Goal: Task Accomplishment & Management: Use online tool/utility

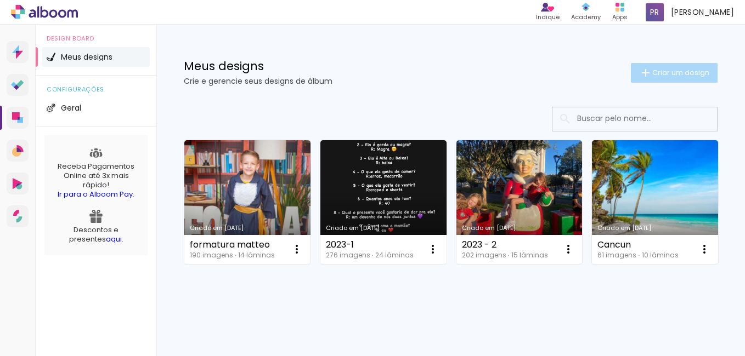
click at [665, 69] on span "Criar um design" at bounding box center [680, 72] width 57 height 7
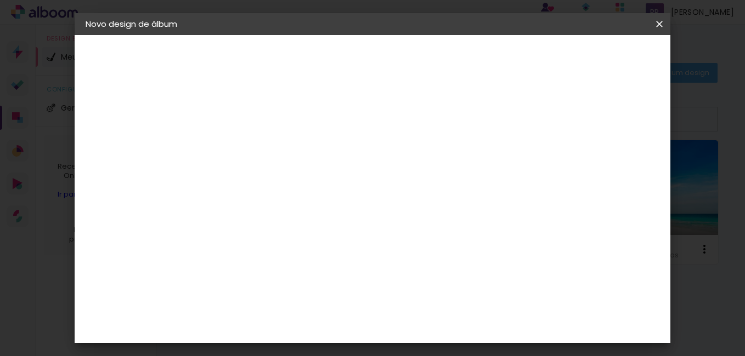
click at [265, 146] on input at bounding box center [265, 147] width 0 height 17
type input "aniver 2025"
type paper-input "aniver 2025"
click at [0, 0] on slot "Avançar" at bounding box center [0, 0] width 0 height 0
click at [0, 0] on slot "Tamanho Livre" at bounding box center [0, 0] width 0 height 0
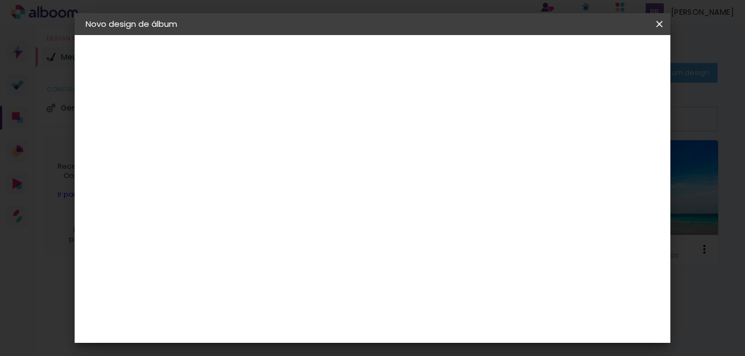
click at [0, 0] on slot "Avançar" at bounding box center [0, 0] width 0 height 0
click at [591, 55] on span "Iniciar design" at bounding box center [566, 58] width 50 height 8
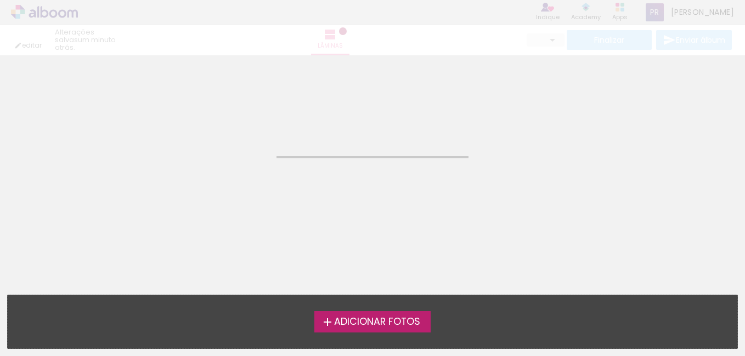
click at [394, 321] on span "Adicionar Fotos" at bounding box center [377, 322] width 86 height 10
click at [0, 0] on input "file" at bounding box center [0, 0] width 0 height 0
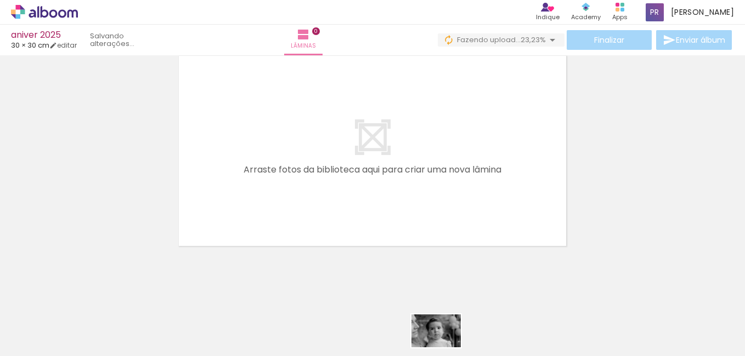
drag, startPoint x: 427, startPoint y: 347, endPoint x: 445, endPoint y: 348, distance: 18.1
click at [90, 348] on iron-horizontal-list at bounding box center [79, 322] width 22 height 69
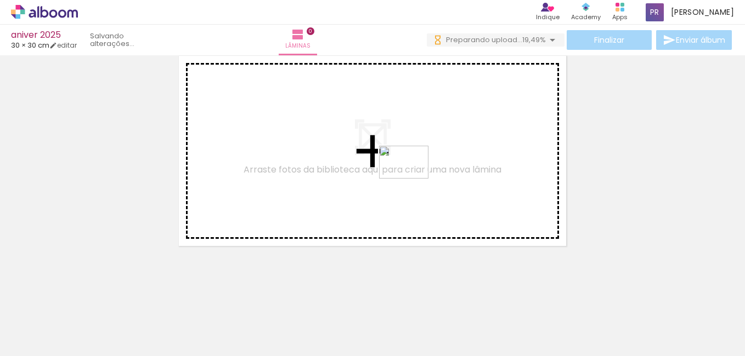
drag, startPoint x: 453, startPoint y: 283, endPoint x: 410, endPoint y: 177, distance: 114.8
click at [410, 177] on quentale-workspace at bounding box center [372, 178] width 745 height 356
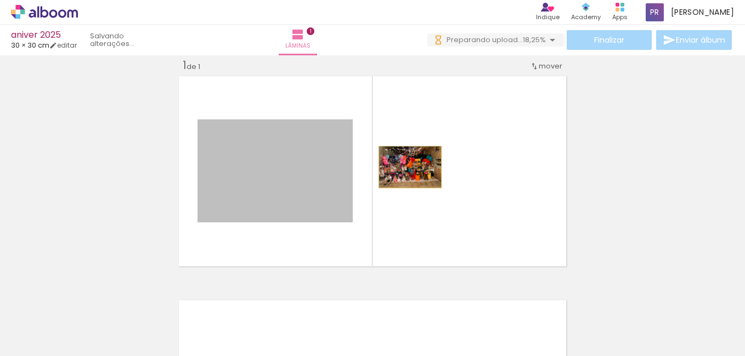
drag, startPoint x: 302, startPoint y: 174, endPoint x: 419, endPoint y: 167, distance: 117.5
click at [419, 167] on quentale-layouter at bounding box center [372, 171] width 394 height 197
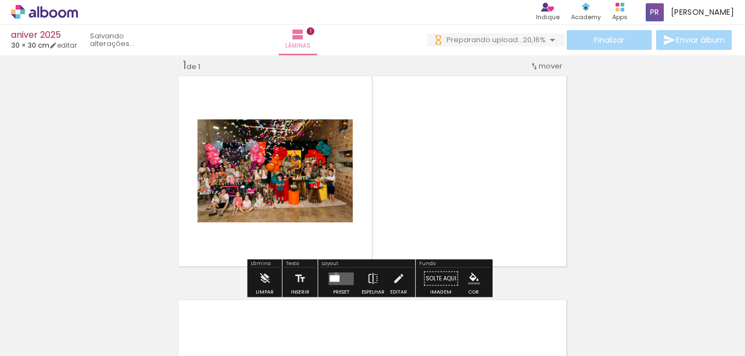
click at [333, 274] on quentale-layouter at bounding box center [340, 279] width 25 height 13
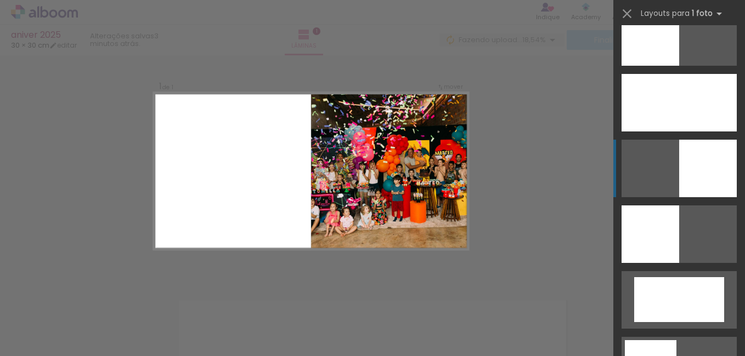
click at [713, 152] on div at bounding box center [708, 169] width 58 height 58
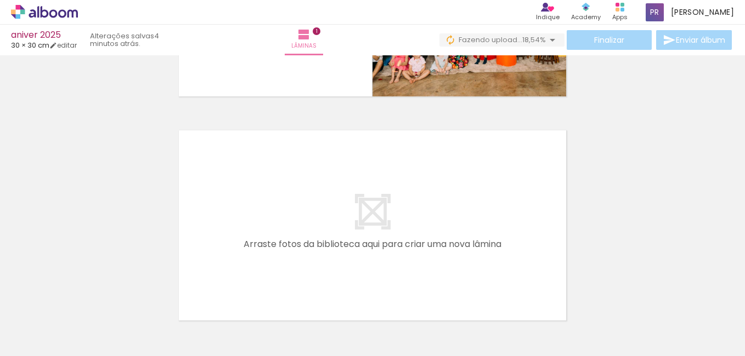
drag, startPoint x: 566, startPoint y: 347, endPoint x: 601, endPoint y: 76, distance: 273.7
click at [601, 76] on div "Inserir lâmina 1 de 1" at bounding box center [372, 99] width 745 height 449
drag, startPoint x: 524, startPoint y: 335, endPoint x: 432, endPoint y: 244, distance: 129.1
click at [432, 244] on quentale-workspace at bounding box center [372, 178] width 745 height 356
drag, startPoint x: 432, startPoint y: 244, endPoint x: 529, endPoint y: 313, distance: 118.4
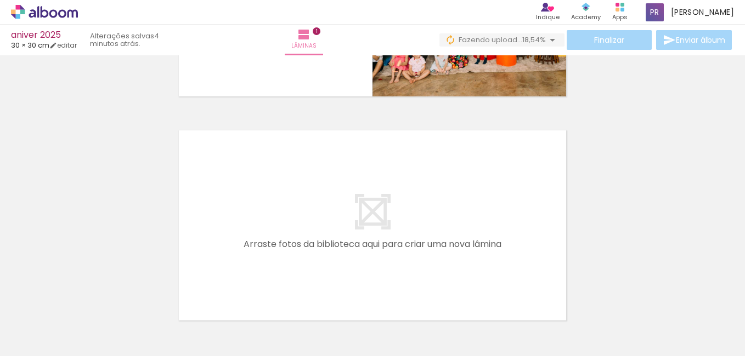
click at [529, 313] on div at bounding box center [520, 319] width 36 height 54
drag, startPoint x: 530, startPoint y: 313, endPoint x: 468, endPoint y: 228, distance: 104.7
click at [468, 228] on quentale-workspace at bounding box center [372, 178] width 745 height 356
drag, startPoint x: 468, startPoint y: 228, endPoint x: 582, endPoint y: 254, distance: 116.4
click at [582, 254] on div "Inserir lâmina 1 de 1" at bounding box center [372, 99] width 745 height 449
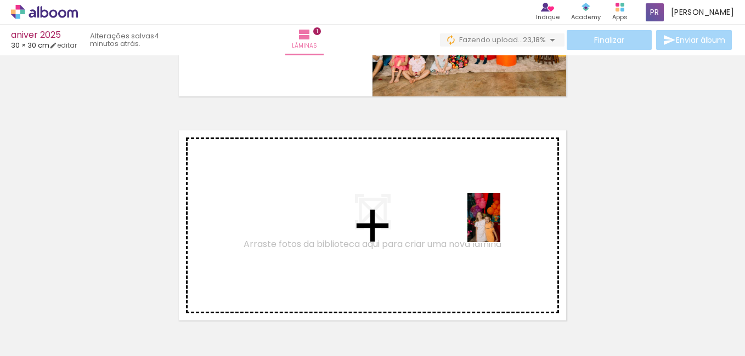
drag, startPoint x: 528, startPoint y: 322, endPoint x: 500, endPoint y: 226, distance: 99.9
click at [500, 226] on quentale-workspace at bounding box center [372, 178] width 745 height 356
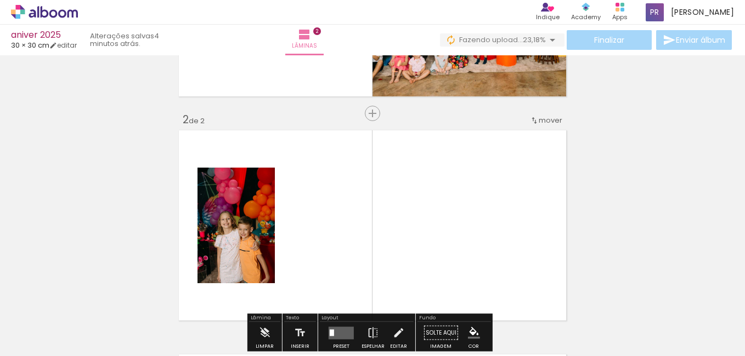
scroll to position [239, 0]
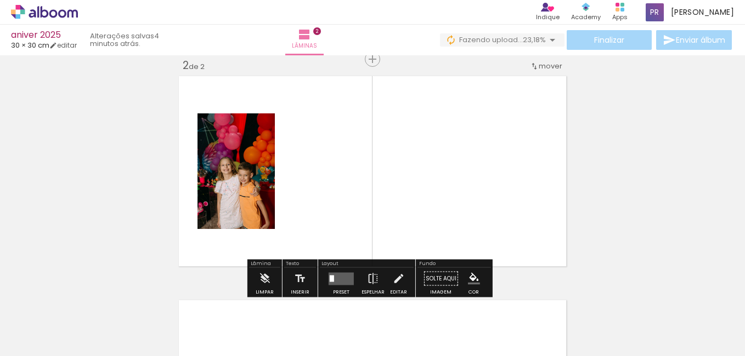
drag, startPoint x: 583, startPoint y: 315, endPoint x: 450, endPoint y: 161, distance: 203.7
click at [450, 161] on quentale-workspace at bounding box center [372, 178] width 745 height 356
drag, startPoint x: 450, startPoint y: 161, endPoint x: 609, endPoint y: 69, distance: 184.0
click at [609, 69] on div "Inserir lâmina 1 de 2 Inserir lâmina 2 de 2" at bounding box center [372, 157] width 745 height 673
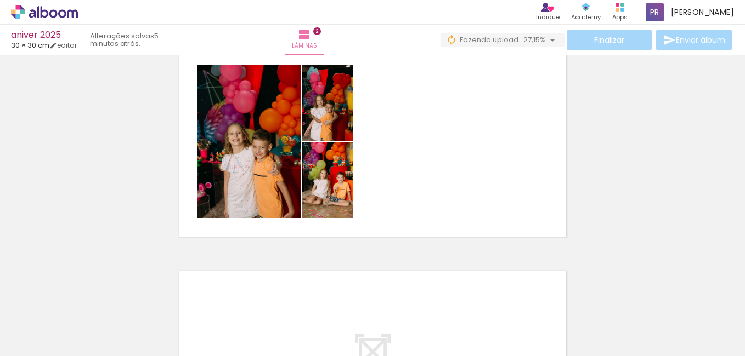
scroll to position [266, 0]
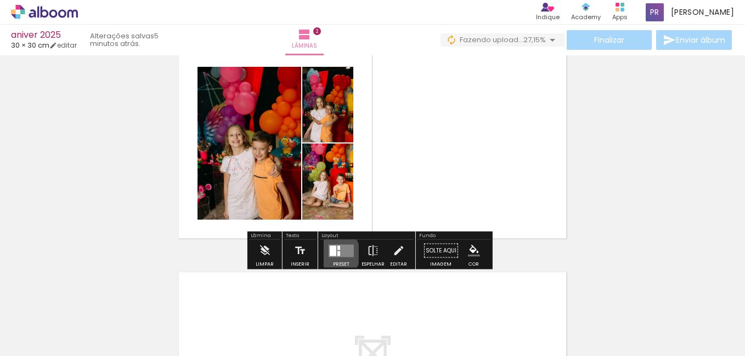
click at [330, 254] on div at bounding box center [333, 251] width 7 height 10
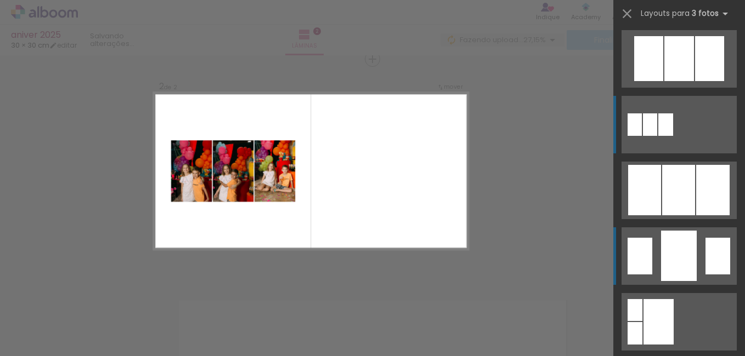
scroll to position [658, 0]
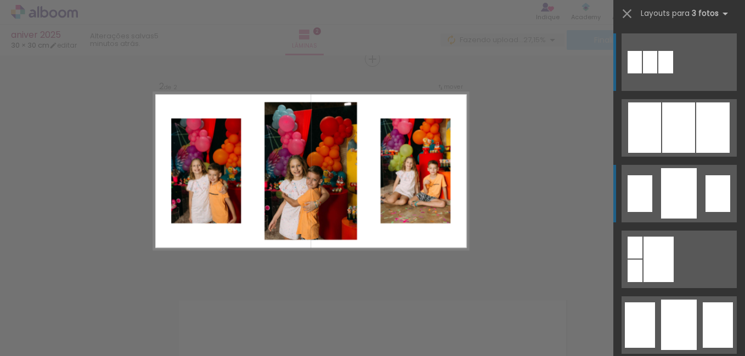
drag, startPoint x: 719, startPoint y: 94, endPoint x: 678, endPoint y: 186, distance: 100.4
click at [0, 0] on slot at bounding box center [0, 0] width 0 height 0
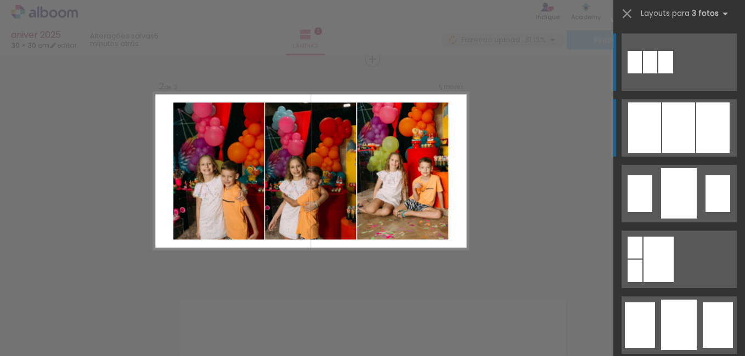
click at [679, 139] on div at bounding box center [678, 128] width 33 height 50
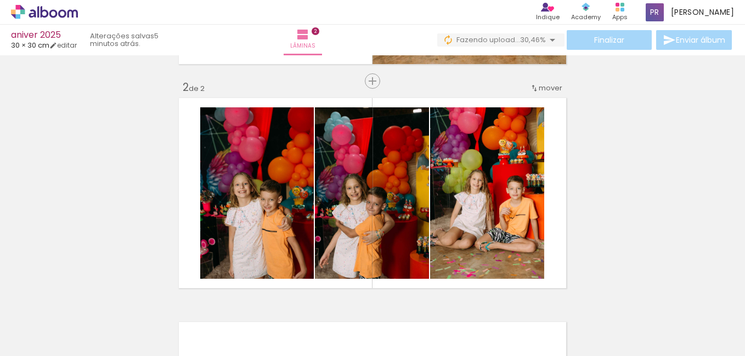
scroll to position [195, 0]
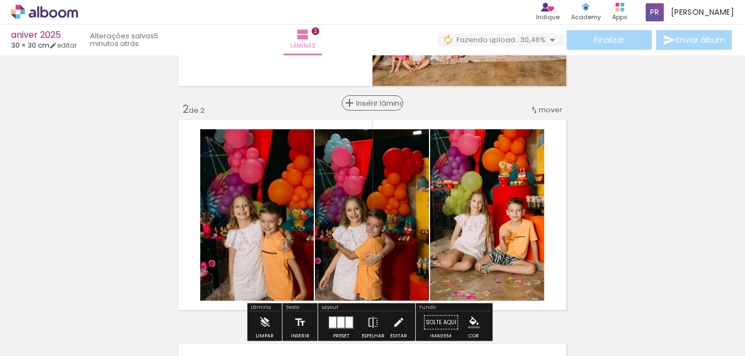
click at [366, 101] on span "Inserir lâmina" at bounding box center [377, 103] width 43 height 7
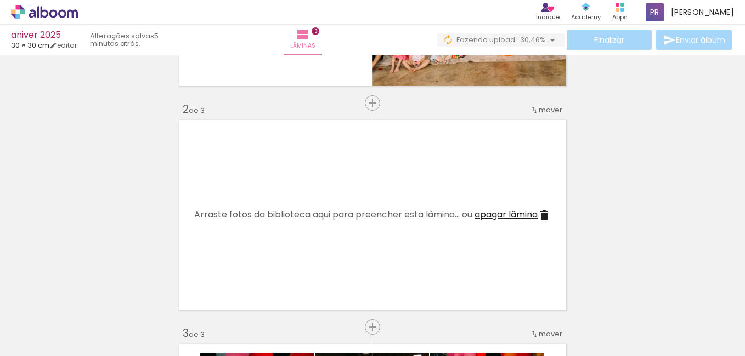
scroll to position [0, 1015]
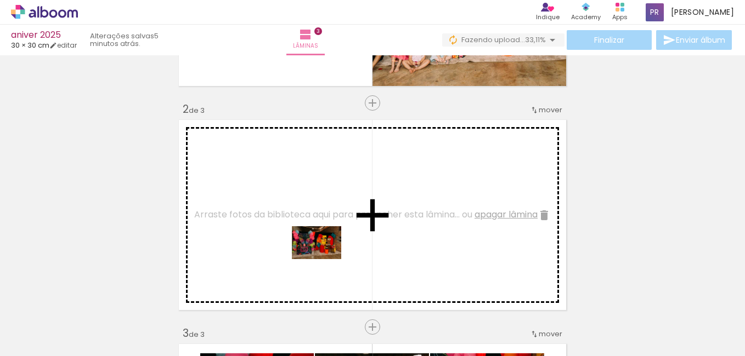
drag, startPoint x: 275, startPoint y: 331, endPoint x: 325, endPoint y: 259, distance: 87.8
click at [325, 259] on quentale-workspace at bounding box center [372, 178] width 745 height 356
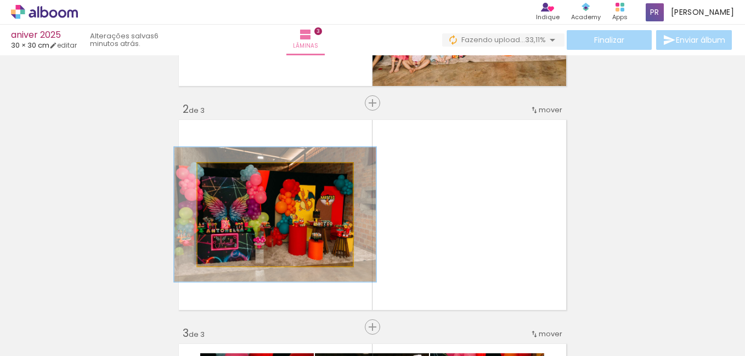
drag, startPoint x: 222, startPoint y: 173, endPoint x: 233, endPoint y: 176, distance: 11.8
type paper-slider "130"
click at [233, 176] on div at bounding box center [235, 175] width 10 height 10
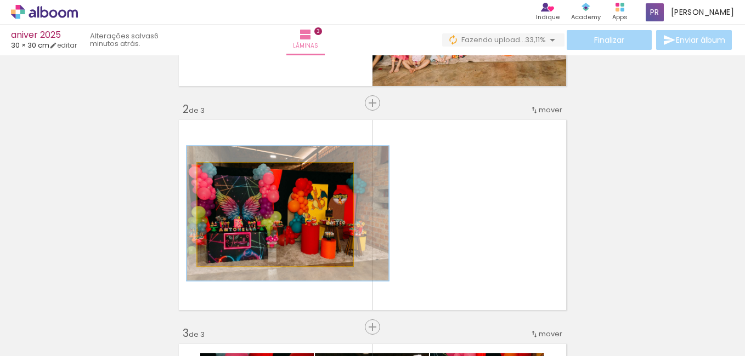
drag, startPoint x: 230, startPoint y: 214, endPoint x: 243, endPoint y: 213, distance: 12.7
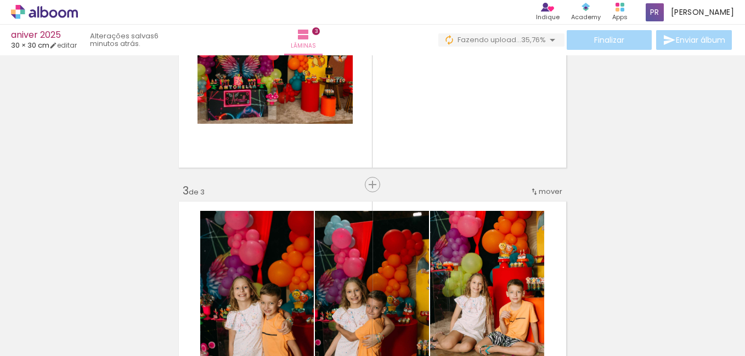
scroll to position [343, 0]
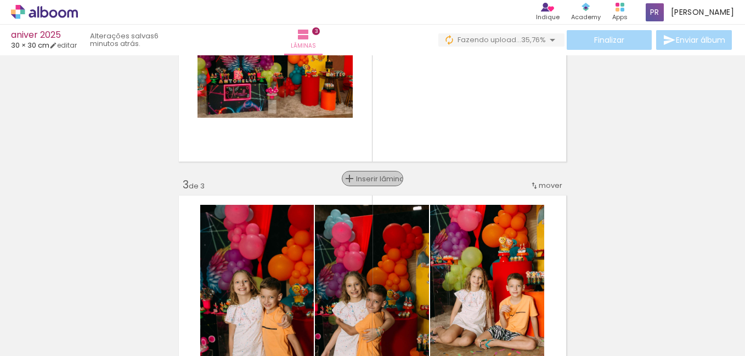
click at [363, 173] on div "Inserir lâmina" at bounding box center [372, 178] width 59 height 13
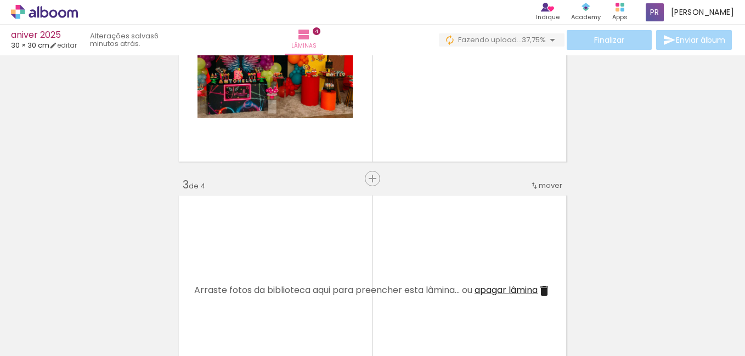
scroll to position [0, 0]
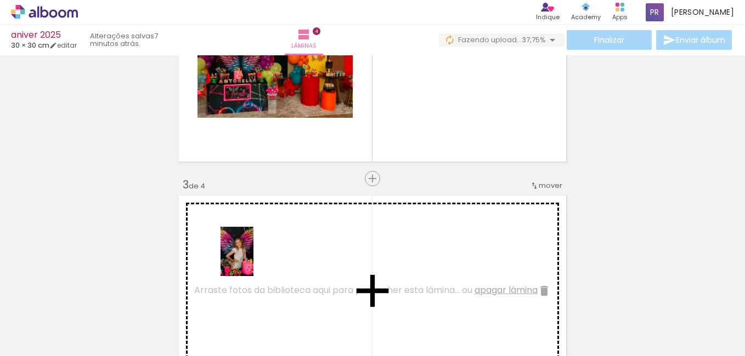
drag, startPoint x: 237, startPoint y: 331, endPoint x: 253, endPoint y: 259, distance: 73.7
click at [253, 259] on quentale-workspace at bounding box center [372, 178] width 745 height 356
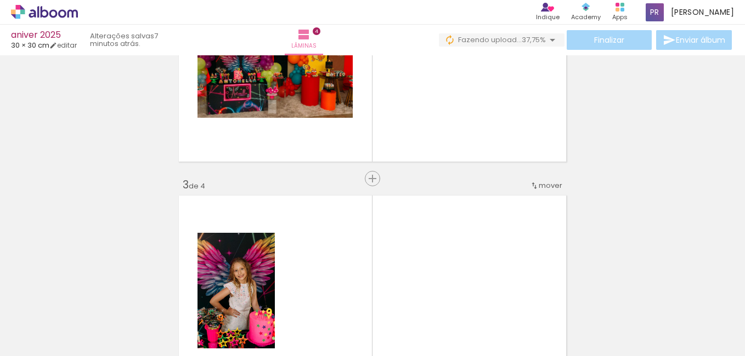
drag, startPoint x: 422, startPoint y: 328, endPoint x: 432, endPoint y: 244, distance: 84.5
click at [432, 244] on quentale-workspace at bounding box center [372, 178] width 745 height 356
drag, startPoint x: 432, startPoint y: 244, endPoint x: 586, endPoint y: 271, distance: 156.4
click at [586, 271] on div "Inserir lâmina 1 de 4 Inserir lâmina 2 de 4 Inserir lâmina 3 de 4 Inserir lâmin…" at bounding box center [372, 277] width 745 height 1122
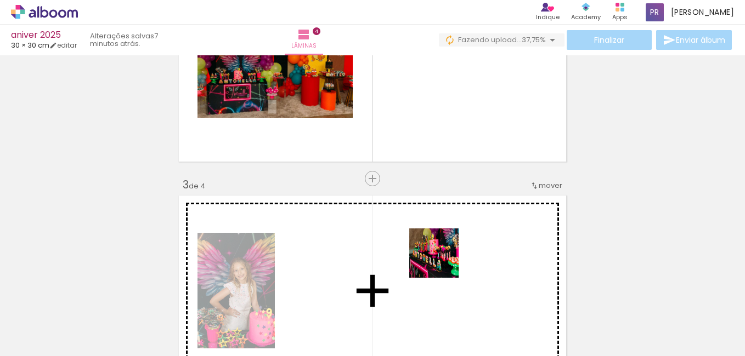
drag, startPoint x: 434, startPoint y: 321, endPoint x: 444, endPoint y: 257, distance: 65.4
click at [444, 257] on quentale-workspace at bounding box center [372, 178] width 745 height 356
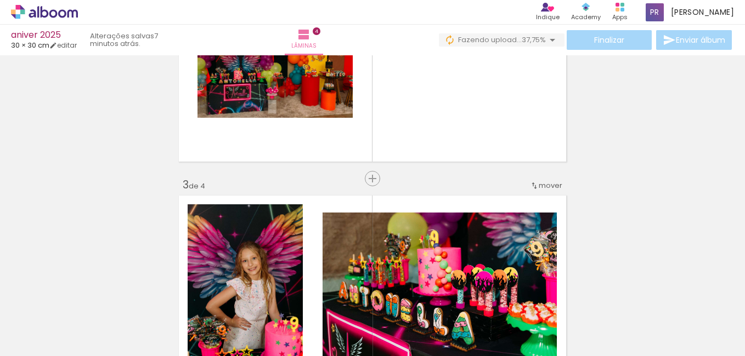
drag, startPoint x: 493, startPoint y: 334, endPoint x: 473, endPoint y: 253, distance: 83.2
click at [473, 253] on quentale-workspace at bounding box center [372, 178] width 745 height 356
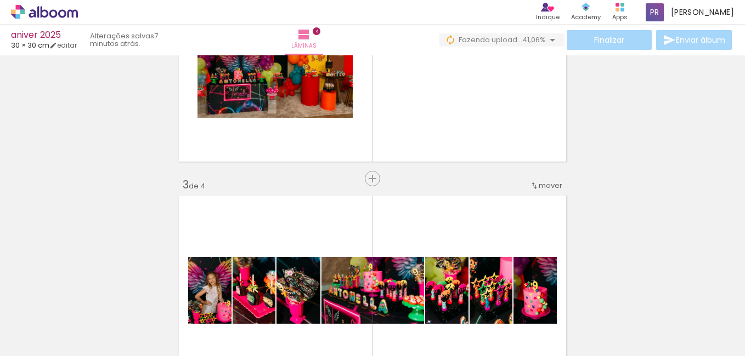
scroll to position [0, 802]
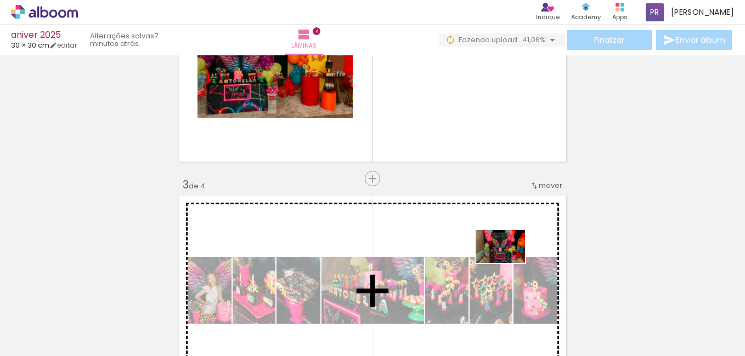
drag, startPoint x: 661, startPoint y: 324, endPoint x: 500, endPoint y: 258, distance: 174.3
click at [498, 259] on quentale-workspace at bounding box center [372, 178] width 745 height 356
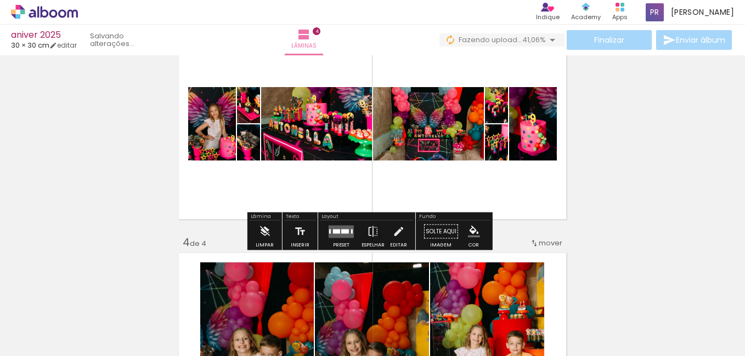
scroll to position [512, 0]
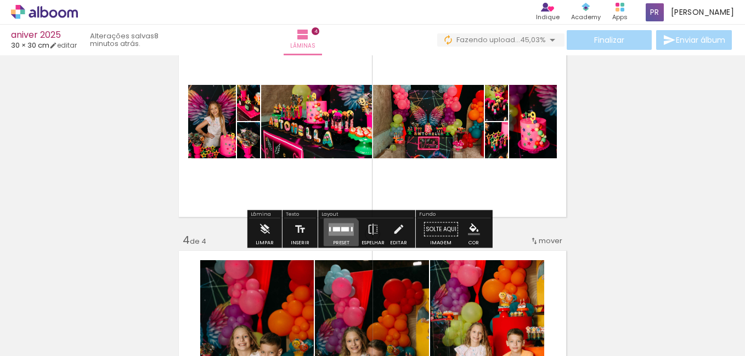
click at [337, 236] on div at bounding box center [341, 230] width 30 height 22
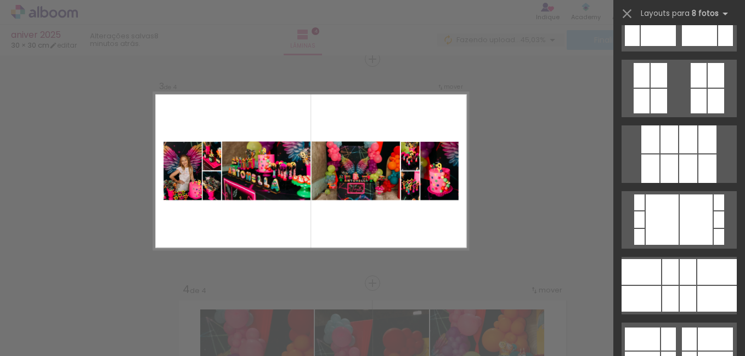
scroll to position [1447, 0]
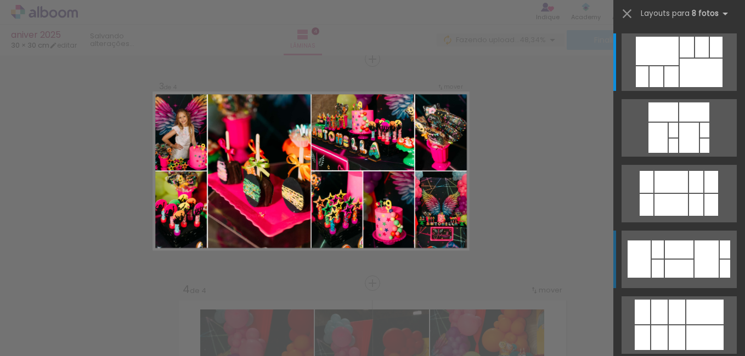
scroll to position [464, 0]
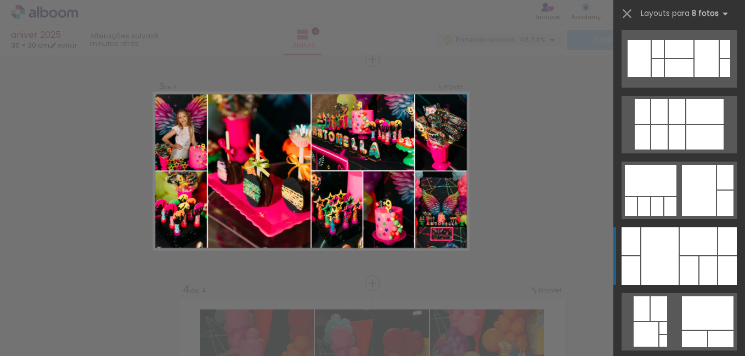
click at [689, 251] on div at bounding box center [697, 242] width 37 height 28
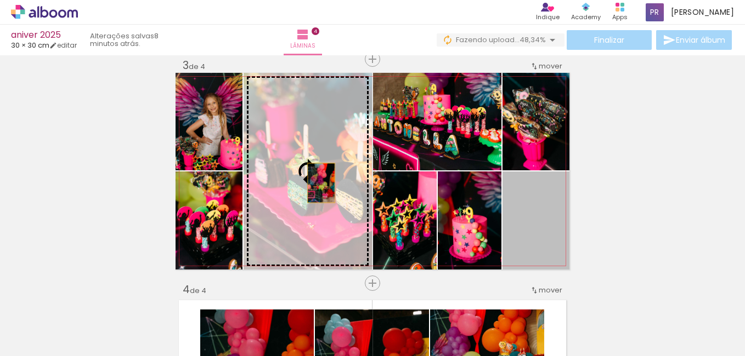
drag, startPoint x: 534, startPoint y: 243, endPoint x: 317, endPoint y: 183, distance: 225.3
click at [0, 0] on slot at bounding box center [0, 0] width 0 height 0
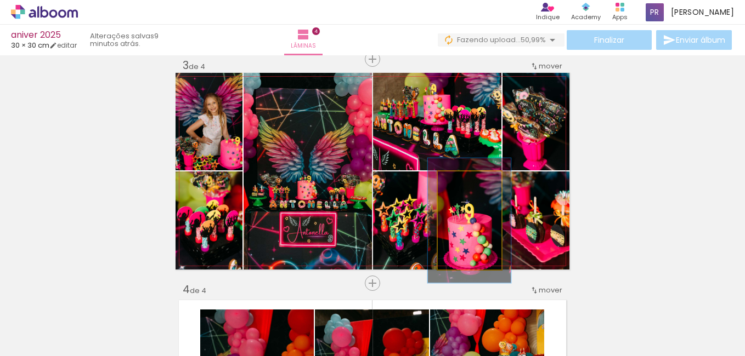
drag, startPoint x: 458, startPoint y: 183, endPoint x: 464, endPoint y: 182, distance: 6.1
type paper-slider "127"
click at [464, 182] on div at bounding box center [467, 183] width 10 height 10
click at [464, 182] on div at bounding box center [468, 183] width 10 height 10
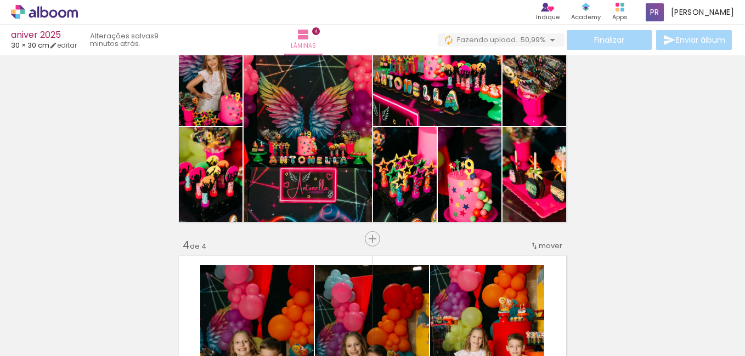
scroll to position [514, 0]
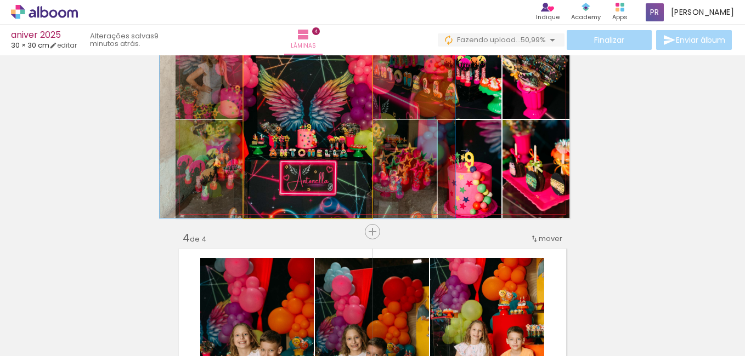
click at [326, 180] on quentale-photo at bounding box center [307, 119] width 128 height 197
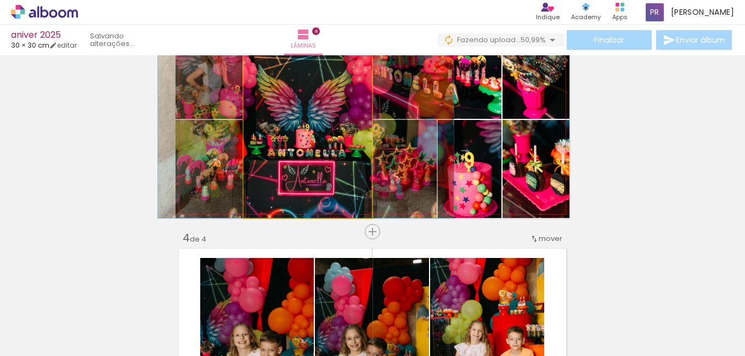
drag, startPoint x: 326, startPoint y: 180, endPoint x: 325, endPoint y: 167, distance: 12.7
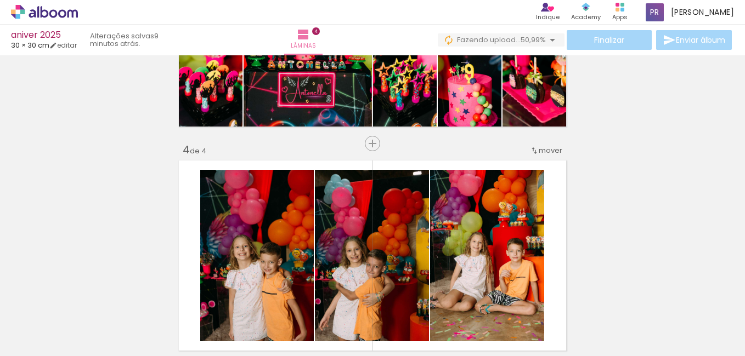
scroll to position [608, 0]
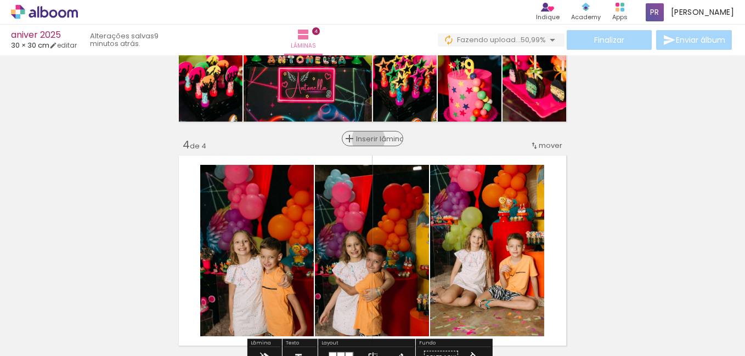
click at [364, 139] on span "Inserir lâmina" at bounding box center [377, 138] width 43 height 7
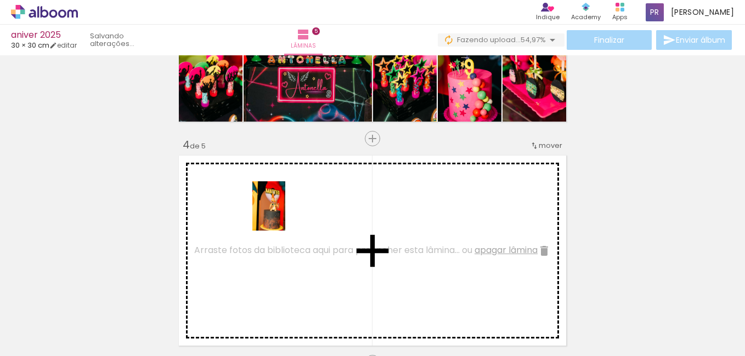
drag, startPoint x: 229, startPoint y: 332, endPoint x: 286, endPoint y: 210, distance: 134.6
click at [285, 213] on quentale-workspace at bounding box center [372, 178] width 745 height 356
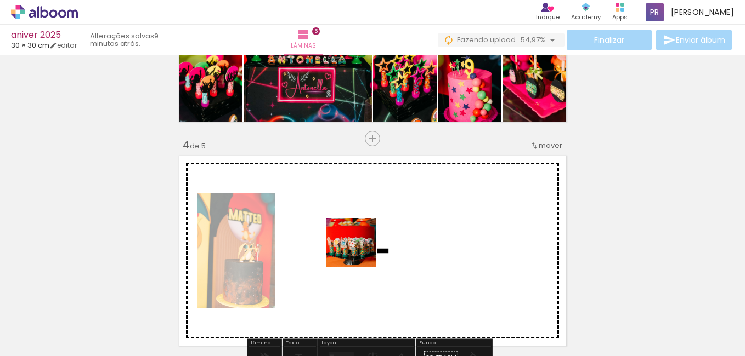
drag, startPoint x: 365, startPoint y: 321, endPoint x: 357, endPoint y: 241, distance: 80.9
click at [357, 241] on quentale-workspace at bounding box center [372, 178] width 745 height 356
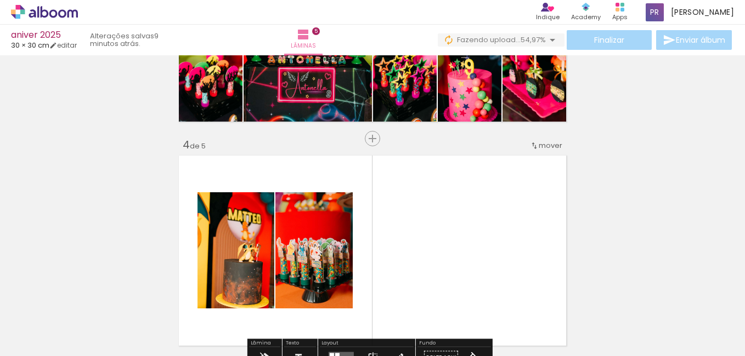
drag, startPoint x: 424, startPoint y: 322, endPoint x: 402, endPoint y: 236, distance: 88.8
click at [402, 236] on quentale-workspace at bounding box center [372, 178] width 745 height 356
drag, startPoint x: 402, startPoint y: 236, endPoint x: 454, endPoint y: 276, distance: 64.9
click at [454, 276] on quentale-layouter at bounding box center [372, 250] width 394 height 197
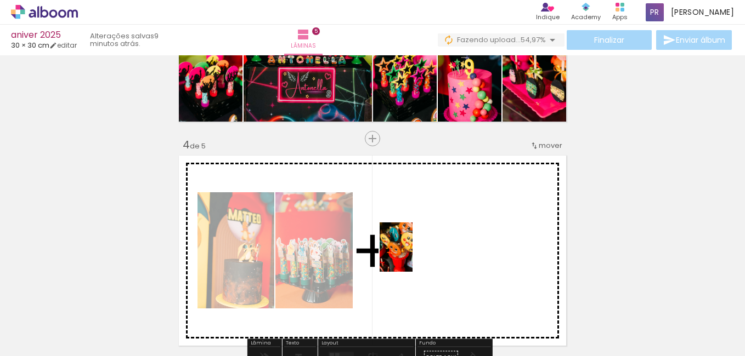
drag, startPoint x: 416, startPoint y: 330, endPoint x: 412, endPoint y: 256, distance: 74.7
click at [412, 256] on quentale-workspace at bounding box center [372, 178] width 745 height 356
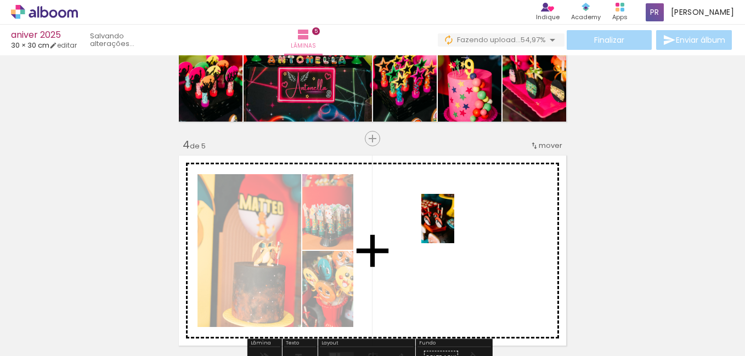
drag, startPoint x: 296, startPoint y: 326, endPoint x: 453, endPoint y: 227, distance: 185.7
click at [453, 227] on quentale-workspace at bounding box center [372, 178] width 745 height 356
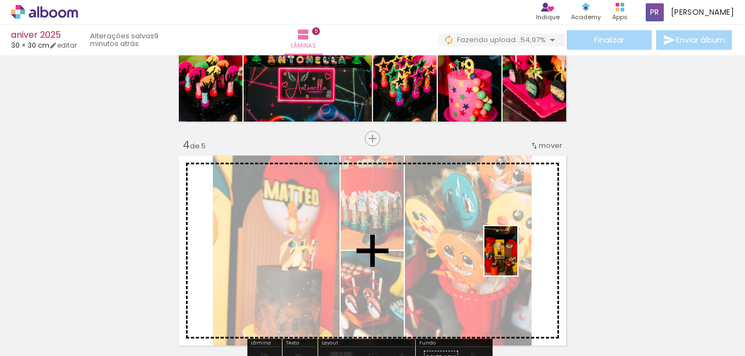
drag, startPoint x: 544, startPoint y: 328, endPoint x: 517, endPoint y: 259, distance: 73.8
click at [517, 259] on quentale-workspace at bounding box center [372, 178] width 745 height 356
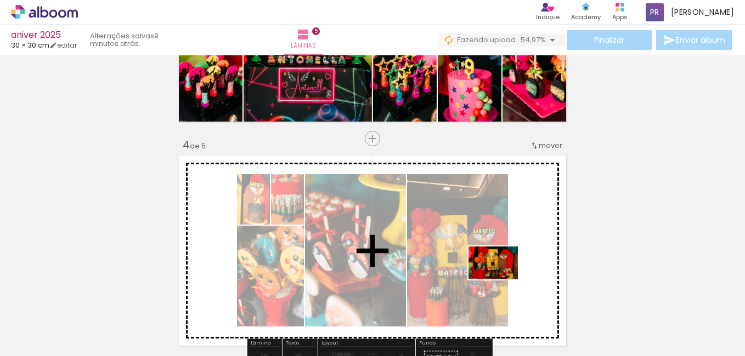
drag, startPoint x: 609, startPoint y: 326, endPoint x: 498, endPoint y: 274, distance: 122.9
click at [498, 274] on quentale-workspace at bounding box center [372, 178] width 745 height 356
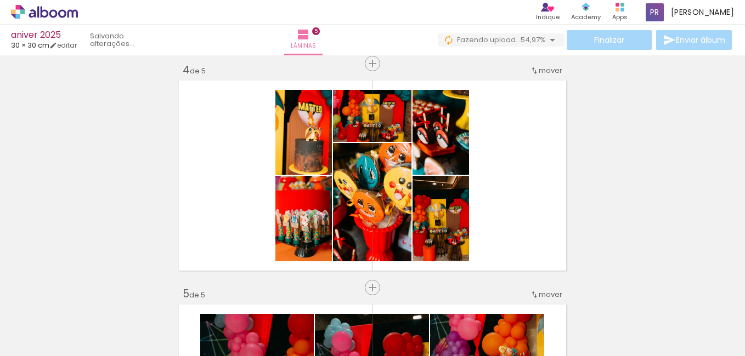
scroll to position [680, 0]
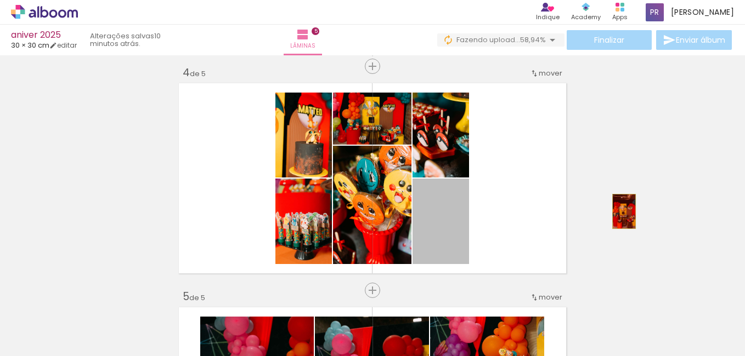
drag, startPoint x: 454, startPoint y: 229, endPoint x: 655, endPoint y: 211, distance: 201.5
click at [655, 211] on div "Inserir lâmina 1 de 5 Inserir lâmina 2 de 5 Inserir lâmina 3 de 5 Inserir lâmin…" at bounding box center [372, 52] width 745 height 1346
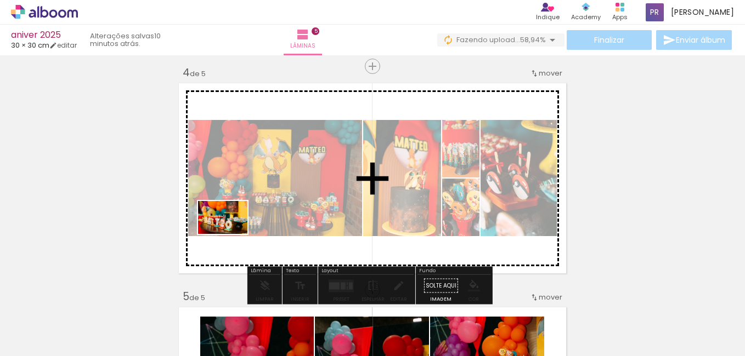
drag, startPoint x: 100, startPoint y: 319, endPoint x: 232, endPoint y: 234, distance: 157.4
click at [232, 234] on quentale-workspace at bounding box center [372, 178] width 745 height 356
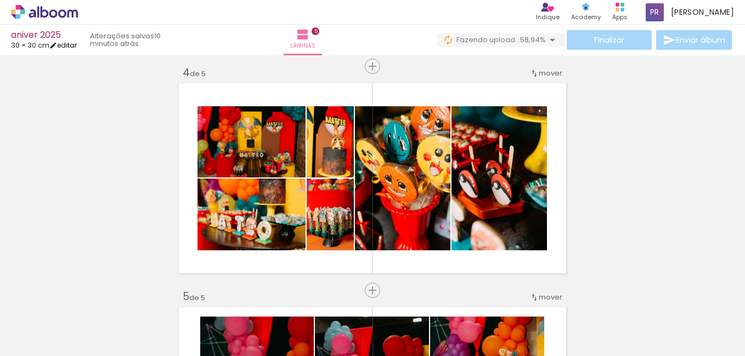
click at [70, 46] on link "editar" at bounding box center [62, 45] width 27 height 9
type input "30"
type input "60"
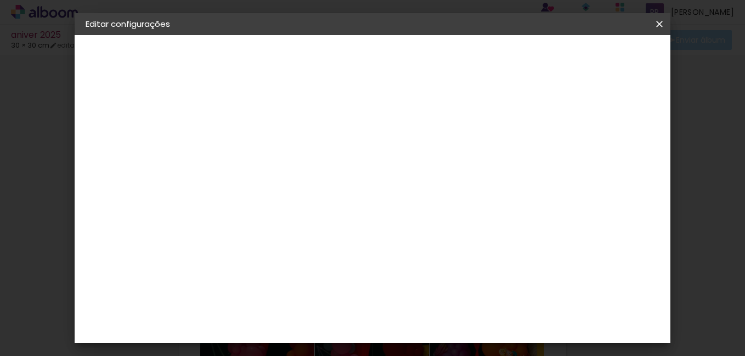
click at [300, 249] on input "30" at bounding box center [294, 250] width 29 height 16
type input "3"
type input "25"
type paper-input "25"
click at [501, 56] on span "Salvar configurações" at bounding box center [473, 61] width 56 height 15
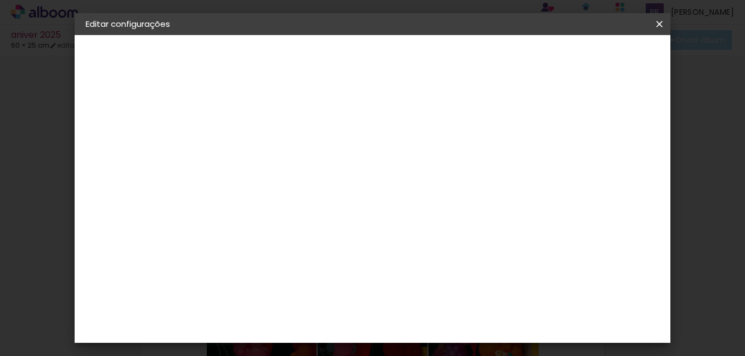
click at [501, 60] on span "Salvar configurações" at bounding box center [473, 61] width 56 height 15
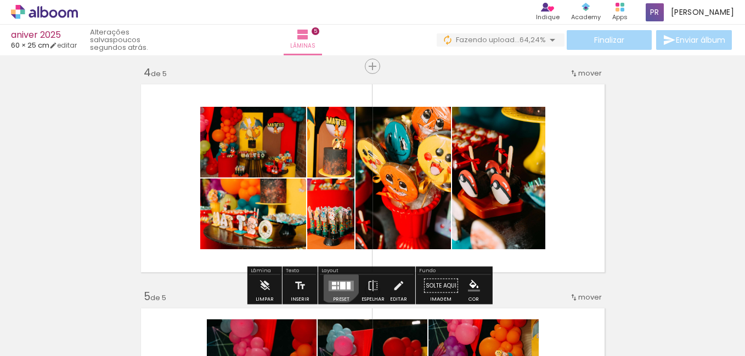
click at [335, 281] on quentale-layouter at bounding box center [340, 286] width 25 height 10
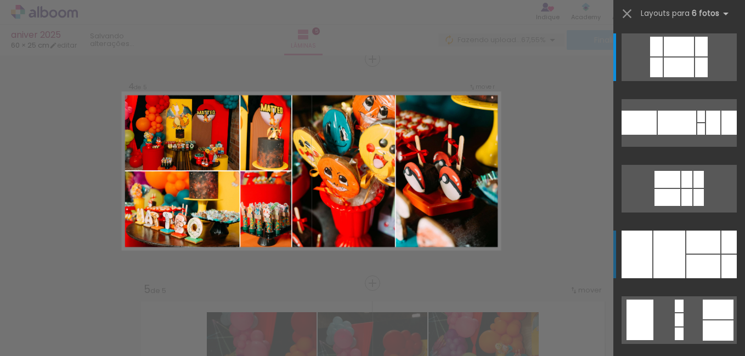
scroll to position [525, 0]
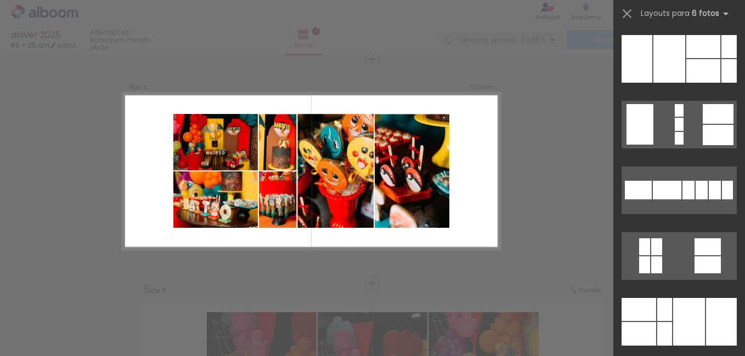
click at [196, 124] on quentale-photo at bounding box center [215, 142] width 84 height 56
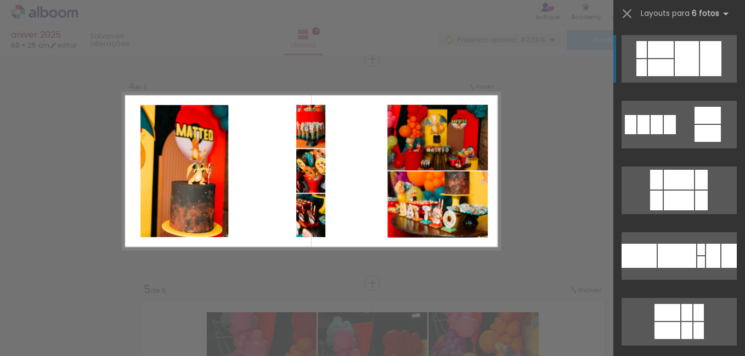
scroll to position [393, 0]
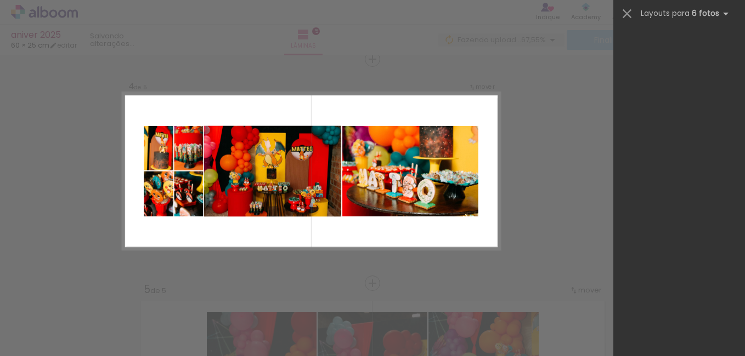
drag, startPoint x: 671, startPoint y: 251, endPoint x: 713, endPoint y: 169, distance: 91.7
click at [0, 0] on slot at bounding box center [0, 0] width 0 height 0
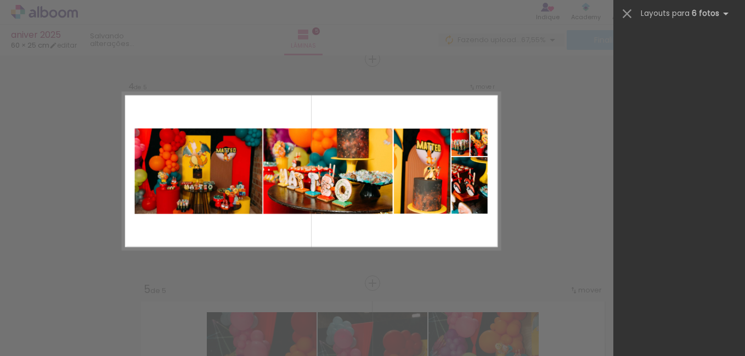
scroll to position [2235, 0]
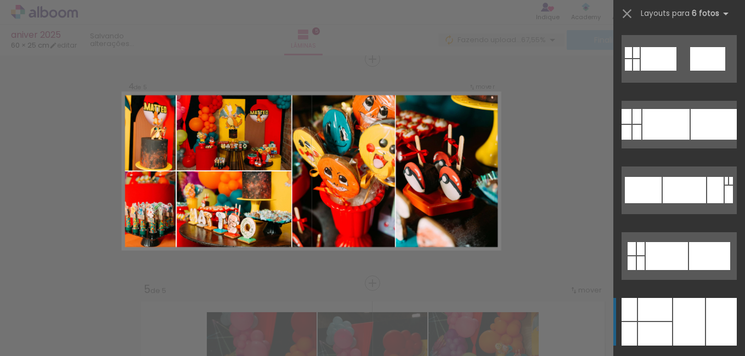
click at [666, 330] on div at bounding box center [655, 334] width 34 height 24
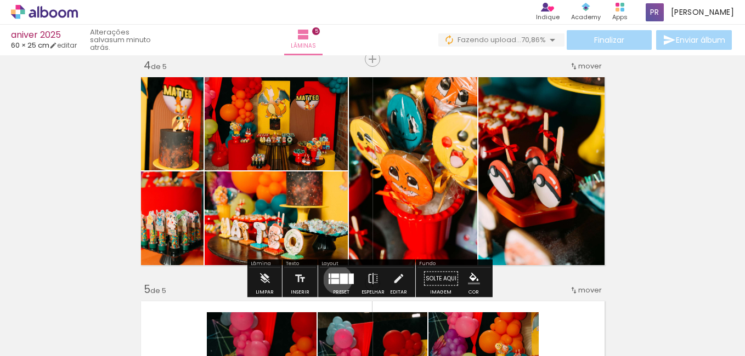
click at [335, 280] on div at bounding box center [335, 281] width 8 height 5
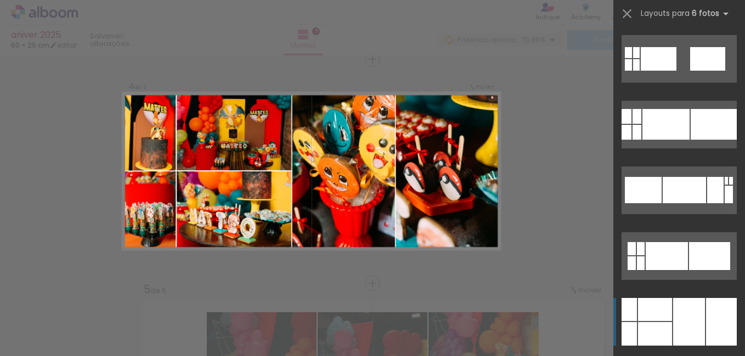
scroll to position [2434, 0]
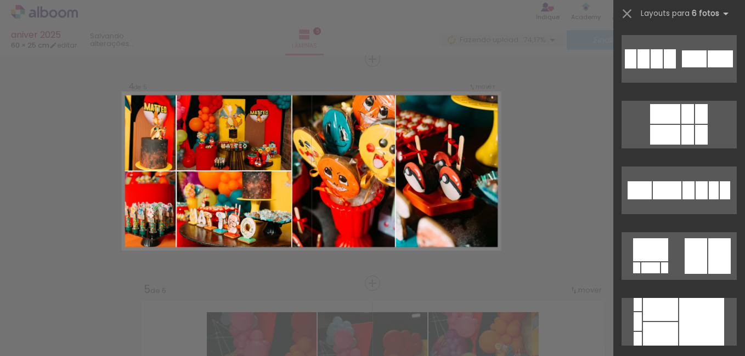
scroll to position [3464, 0]
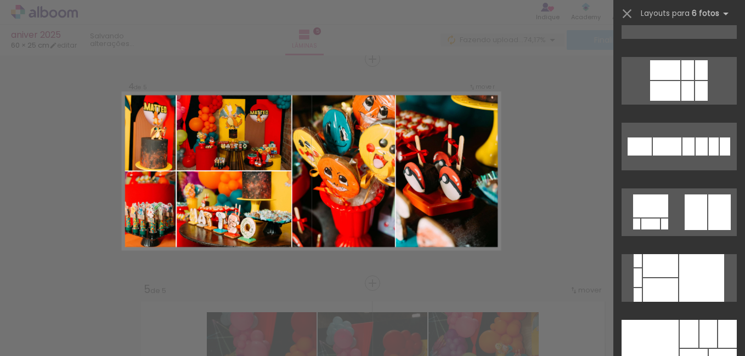
click at [521, 256] on div "Confirmar Cancelar" at bounding box center [372, 54] width 745 height 1372
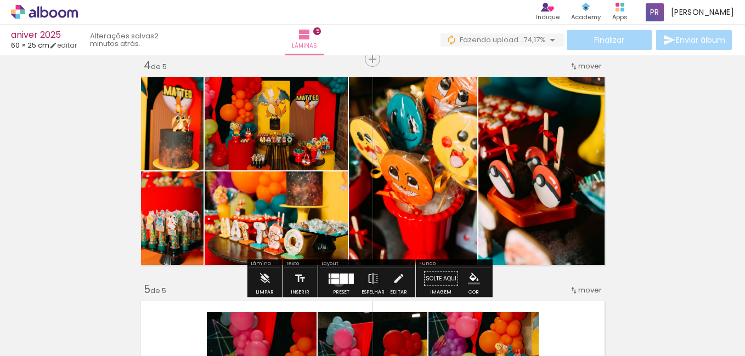
click at [336, 281] on div at bounding box center [335, 281] width 8 height 5
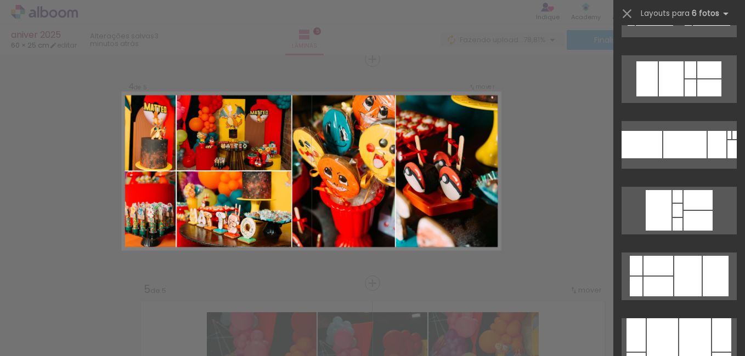
scroll to position [2632, 0]
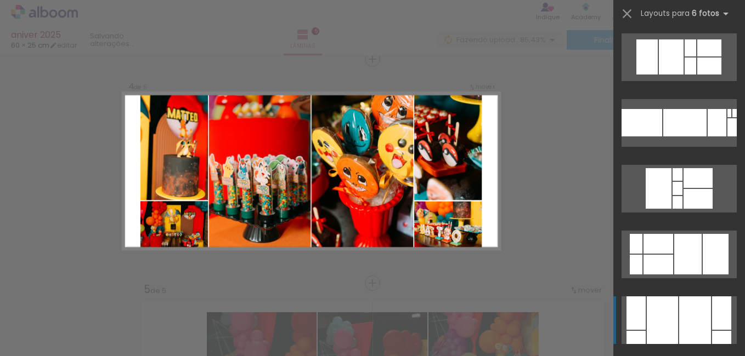
click at [668, 313] on div at bounding box center [661, 321] width 31 height 48
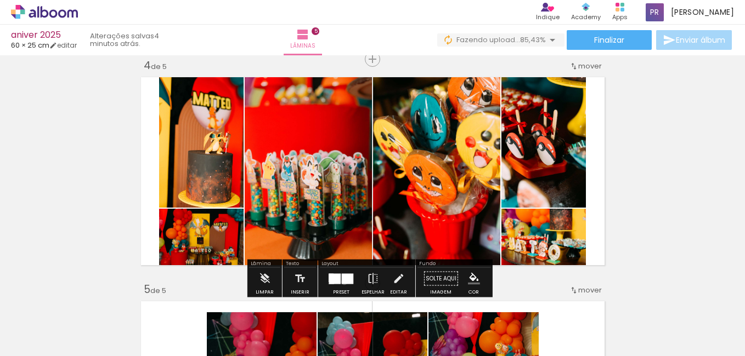
click at [342, 282] on div at bounding box center [348, 279] width 12 height 10
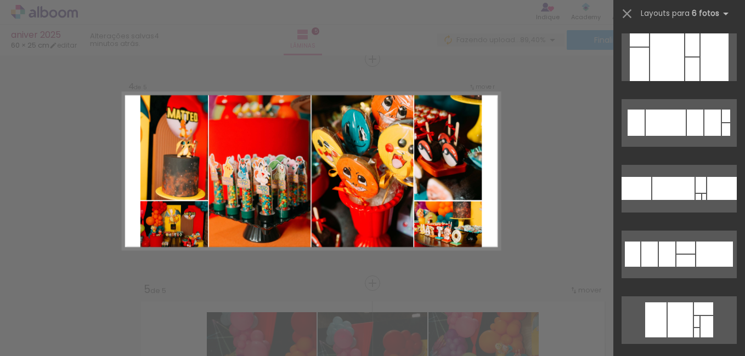
scroll to position [4698, 0]
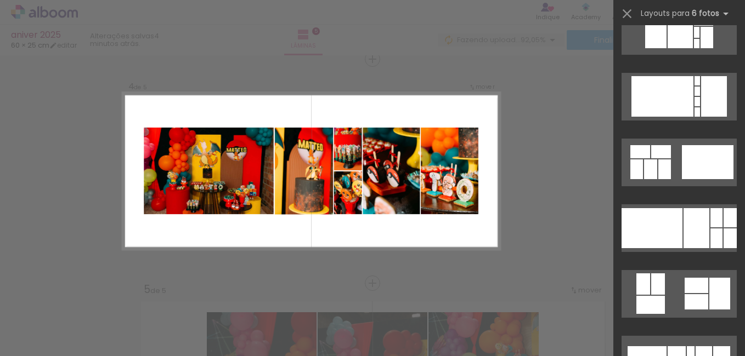
click at [735, 349] on div at bounding box center [679, 361] width 132 height 66
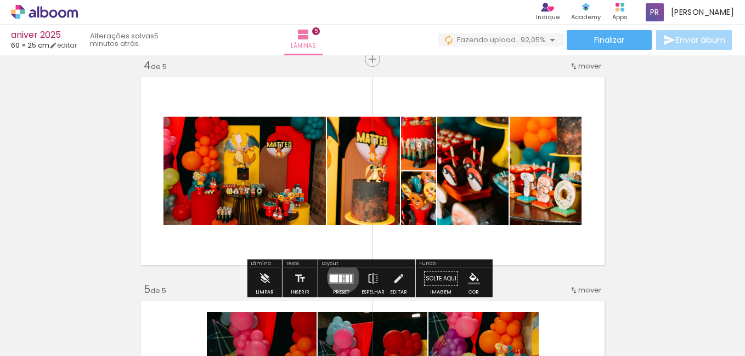
click at [343, 277] on div at bounding box center [343, 276] width 1 height 3
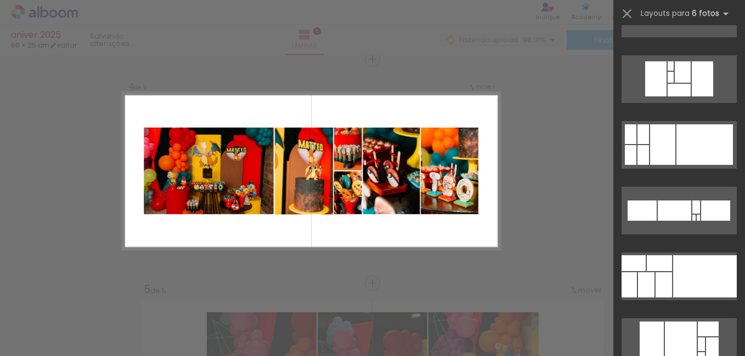
scroll to position [5593, 0]
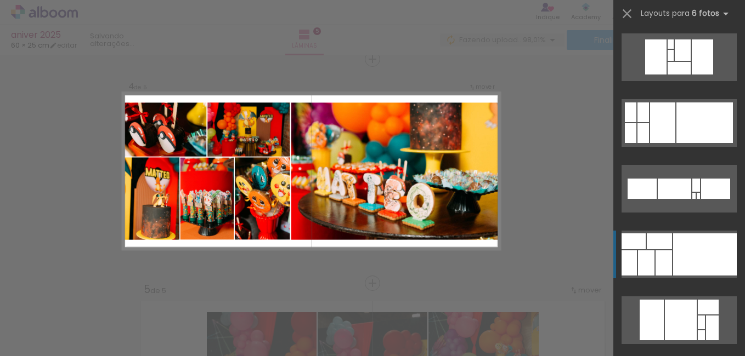
click at [685, 253] on div at bounding box center [705, 255] width 64 height 42
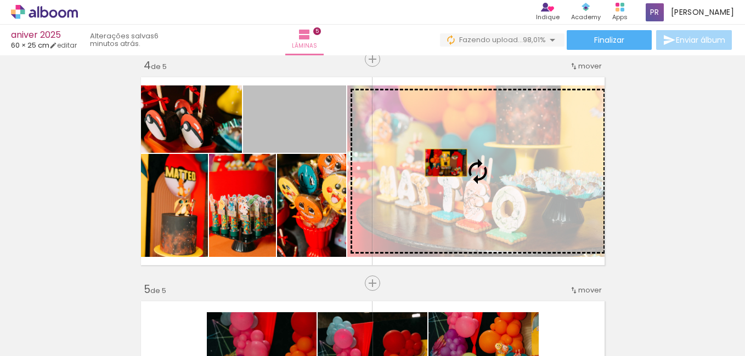
drag, startPoint x: 317, startPoint y: 124, endPoint x: 441, endPoint y: 162, distance: 129.7
click at [0, 0] on slot at bounding box center [0, 0] width 0 height 0
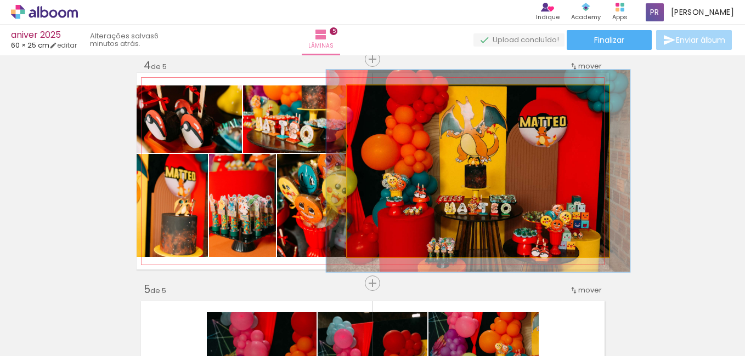
drag, startPoint x: 370, startPoint y: 96, endPoint x: 376, endPoint y: 96, distance: 6.1
type paper-slider "116"
click at [376, 96] on div at bounding box center [379, 97] width 10 height 10
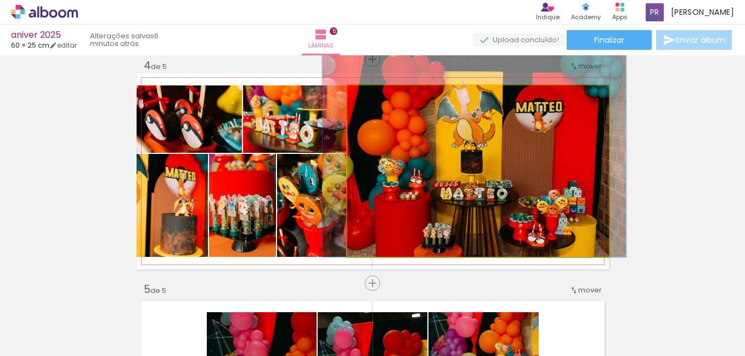
drag, startPoint x: 419, startPoint y: 160, endPoint x: 415, endPoint y: 145, distance: 15.3
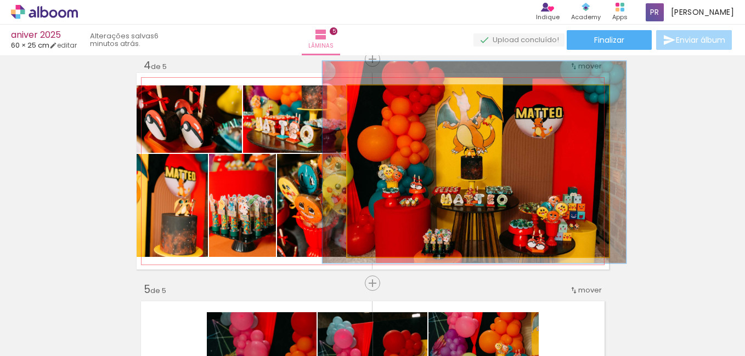
drag, startPoint x: 579, startPoint y: 120, endPoint x: 579, endPoint y: 126, distance: 6.0
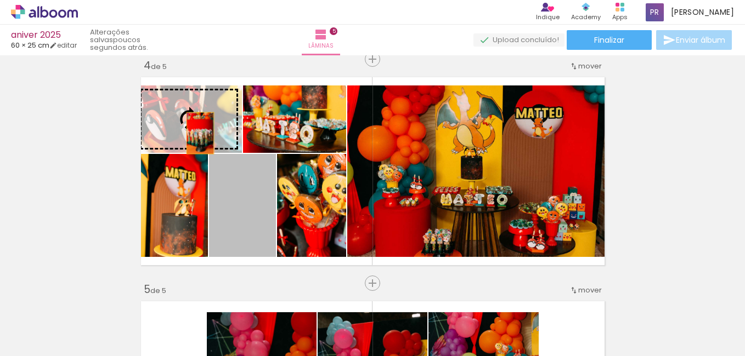
drag, startPoint x: 235, startPoint y: 216, endPoint x: 188, endPoint y: 124, distance: 103.5
click at [0, 0] on slot at bounding box center [0, 0] width 0 height 0
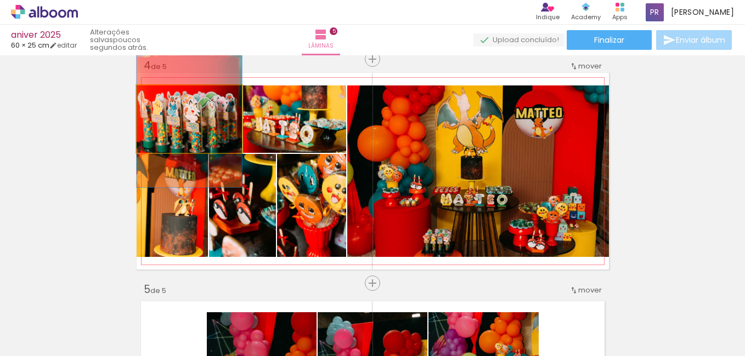
drag, startPoint x: 209, startPoint y: 128, endPoint x: 209, endPoint y: 117, distance: 10.4
drag, startPoint x: 212, startPoint y: 126, endPoint x: 214, endPoint y: 137, distance: 11.2
click at [214, 137] on img at bounding box center [189, 109] width 105 height 158
drag, startPoint x: 214, startPoint y: 137, endPoint x: 189, endPoint y: 137, distance: 25.2
click at [189, 137] on img at bounding box center [189, 109] width 105 height 158
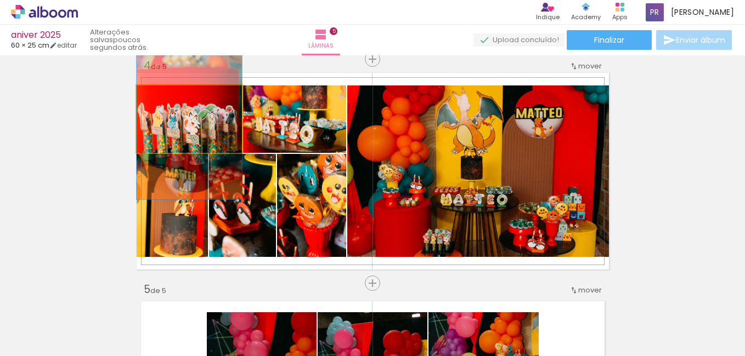
drag, startPoint x: 189, startPoint y: 137, endPoint x: 188, endPoint y: 149, distance: 12.1
drag, startPoint x: 220, startPoint y: 134, endPoint x: 224, endPoint y: 118, distance: 16.8
click at [224, 118] on img at bounding box center [189, 121] width 105 height 158
drag, startPoint x: 224, startPoint y: 118, endPoint x: 198, endPoint y: 133, distance: 29.2
click at [198, 133] on img at bounding box center [189, 121] width 105 height 158
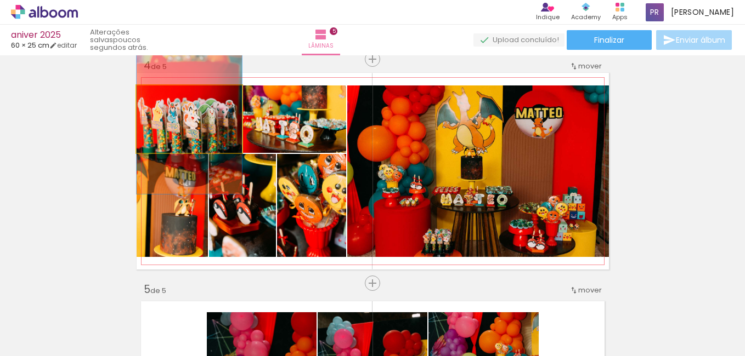
drag, startPoint x: 198, startPoint y: 133, endPoint x: 200, endPoint y: 127, distance: 5.7
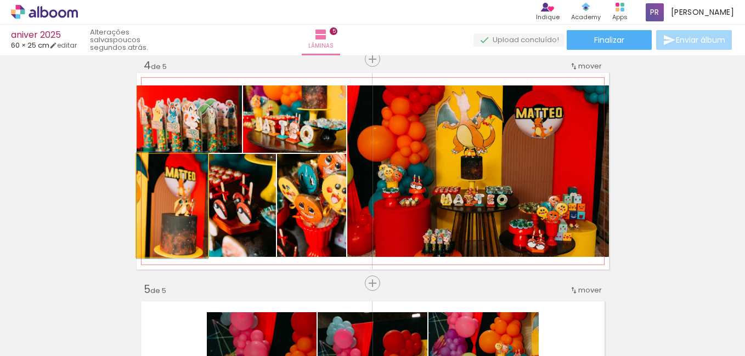
click at [181, 213] on quentale-photo at bounding box center [172, 205] width 71 height 103
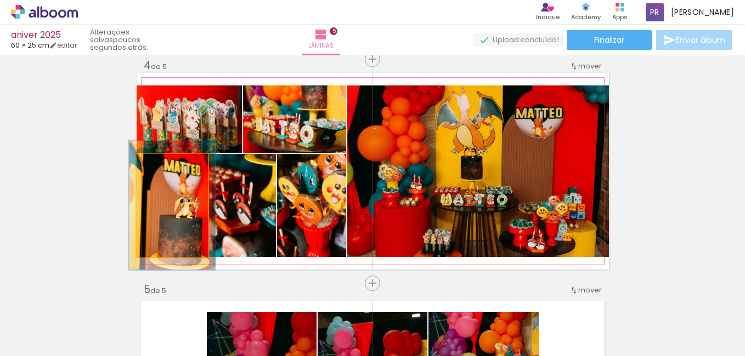
drag, startPoint x: 157, startPoint y: 163, endPoint x: 163, endPoint y: 165, distance: 6.4
type paper-slider "121"
click at [163, 165] on div at bounding box center [167, 166] width 10 height 10
drag, startPoint x: 180, startPoint y: 232, endPoint x: 181, endPoint y: 215, distance: 16.5
click at [181, 215] on img at bounding box center [172, 205] width 86 height 129
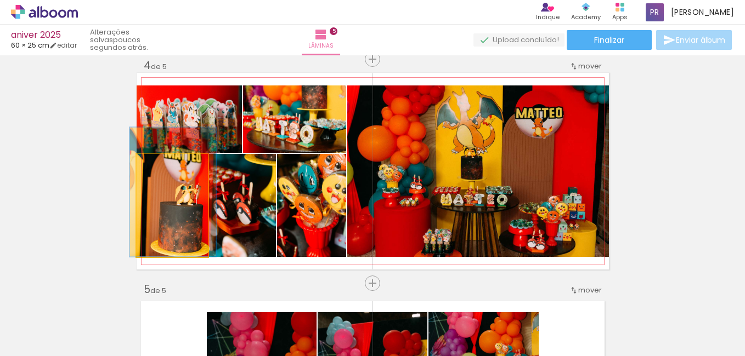
drag, startPoint x: 181, startPoint y: 215, endPoint x: 169, endPoint y: 219, distance: 13.2
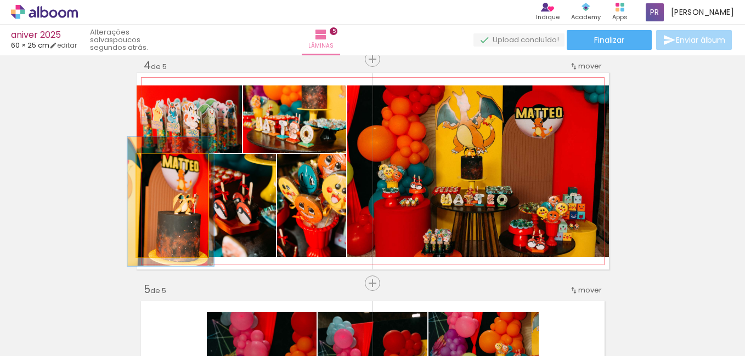
drag, startPoint x: 164, startPoint y: 232, endPoint x: 162, endPoint y: 242, distance: 9.6
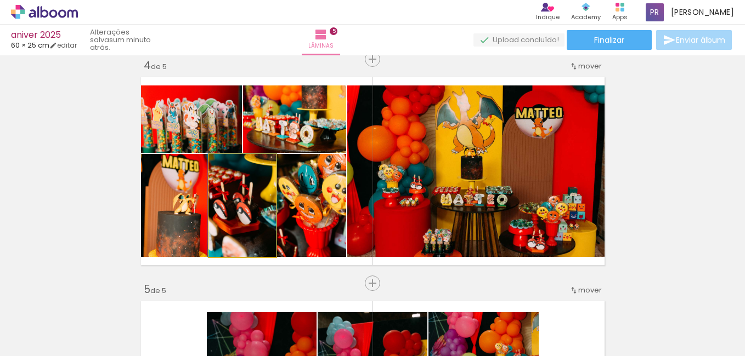
click at [231, 200] on quentale-photo at bounding box center [242, 205] width 67 height 103
drag, startPoint x: 231, startPoint y: 200, endPoint x: 241, endPoint y: 200, distance: 9.3
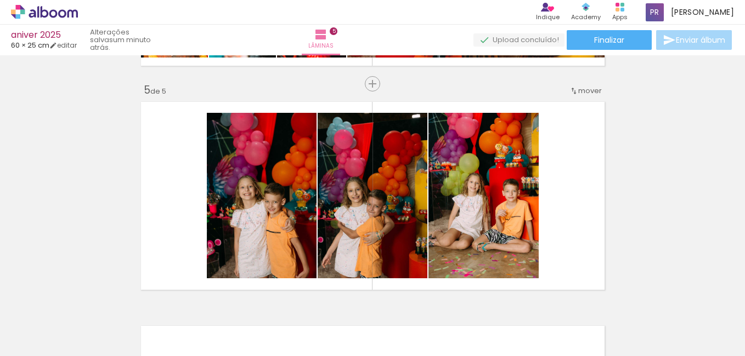
scroll to position [777, 0]
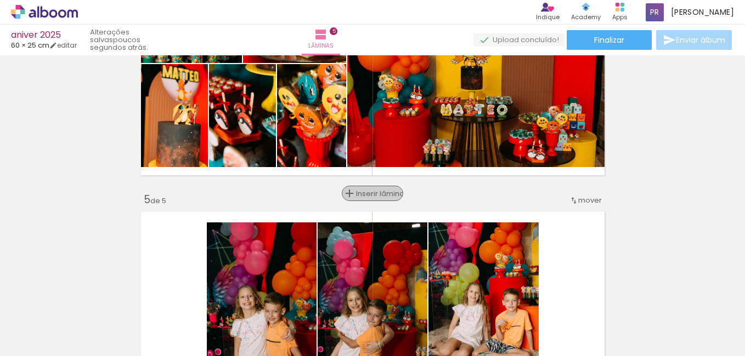
click at [368, 196] on span "Inserir lâmina" at bounding box center [377, 193] width 43 height 7
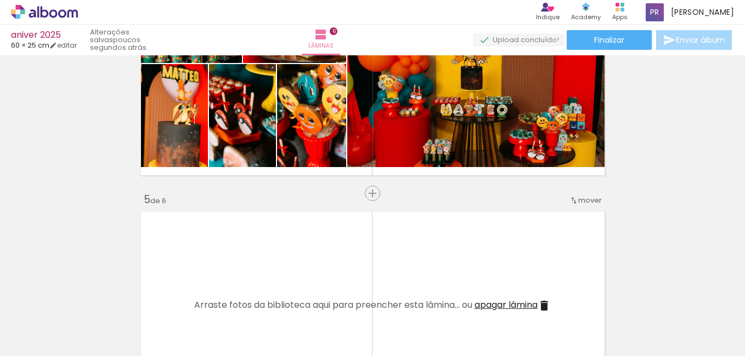
scroll to position [0, 802]
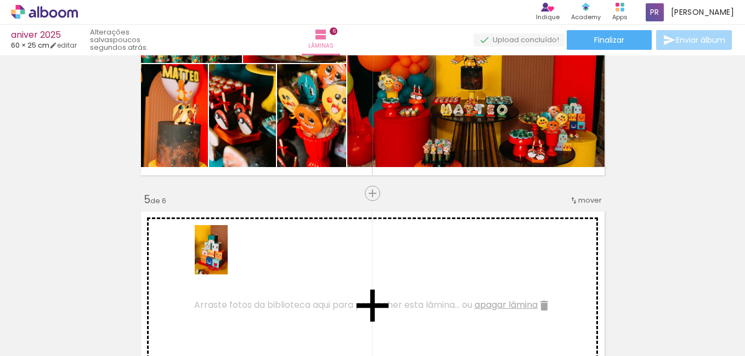
drag, startPoint x: 174, startPoint y: 339, endPoint x: 228, endPoint y: 258, distance: 96.9
click at [228, 258] on quentale-workspace at bounding box center [372, 178] width 745 height 356
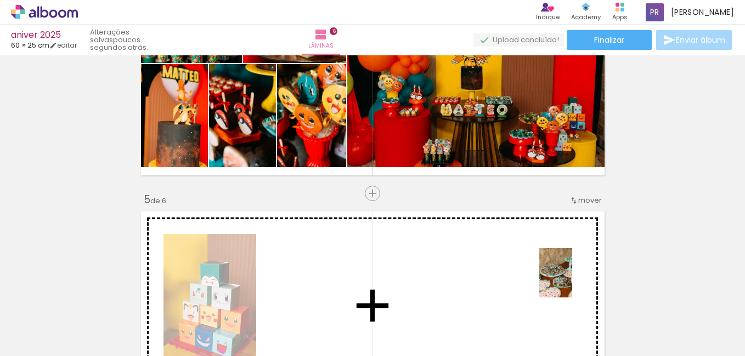
drag, startPoint x: 735, startPoint y: 334, endPoint x: 566, endPoint y: 279, distance: 178.2
click at [566, 279] on quentale-workspace at bounding box center [372, 178] width 745 height 356
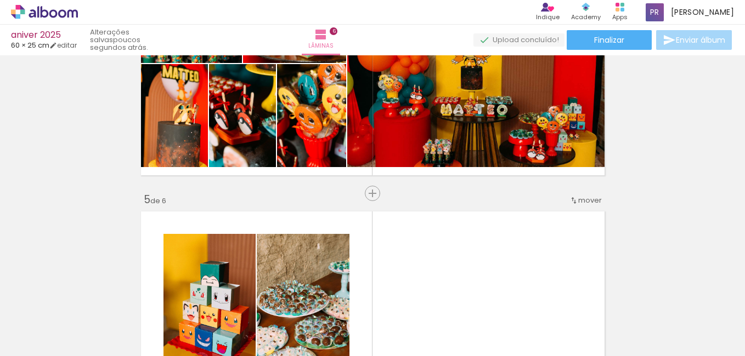
scroll to position [0, 1353]
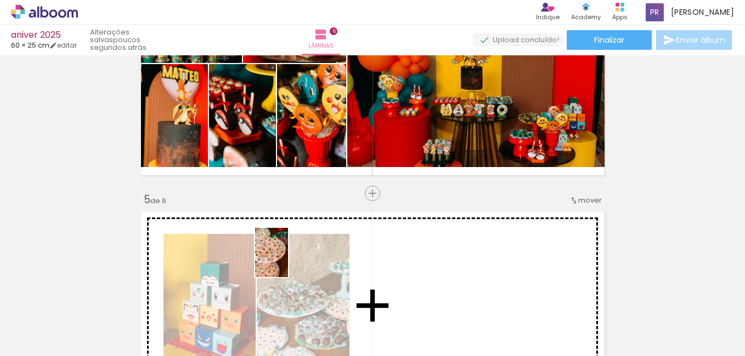
drag, startPoint x: 241, startPoint y: 331, endPoint x: 288, endPoint y: 261, distance: 84.1
click at [288, 261] on quentale-workspace at bounding box center [372, 178] width 745 height 356
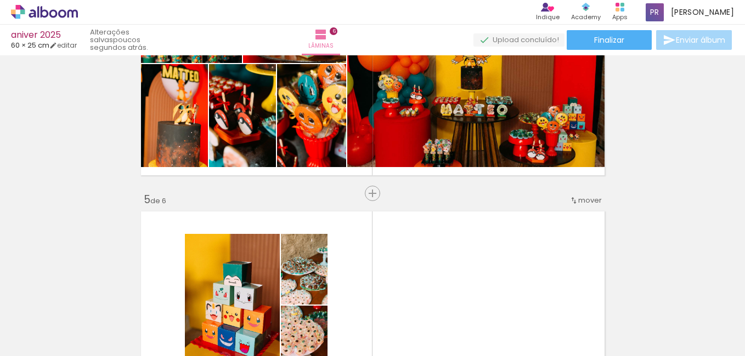
scroll to position [0, 6505]
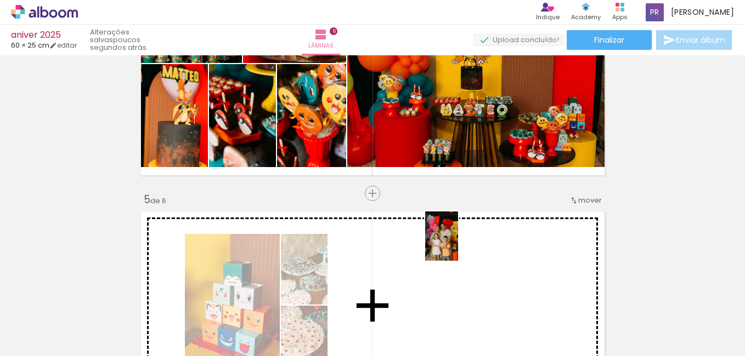
drag, startPoint x: 484, startPoint y: 331, endPoint x: 458, endPoint y: 245, distance: 90.4
click at [458, 245] on quentale-workspace at bounding box center [372, 178] width 745 height 356
